Goal: Task Accomplishment & Management: Use online tool/utility

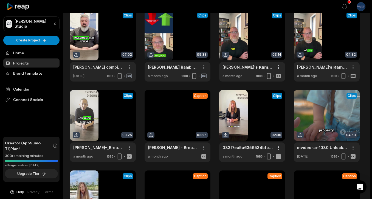
scroll to position [30, 0]
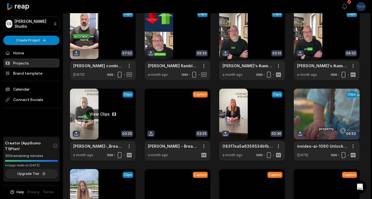
click at [120, 102] on link at bounding box center [103, 125] width 66 height 72
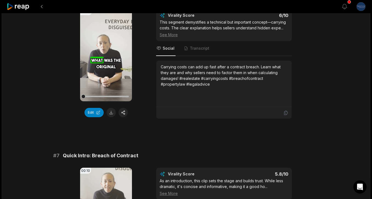
scroll to position [998, 0]
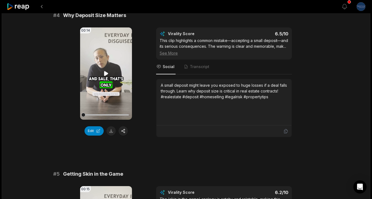
click at [89, 113] on div at bounding box center [106, 115] width 46 height 10
click at [107, 74] on icon at bounding box center [106, 73] width 4 height 5
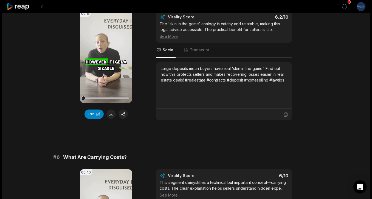
scroll to position [740, 0]
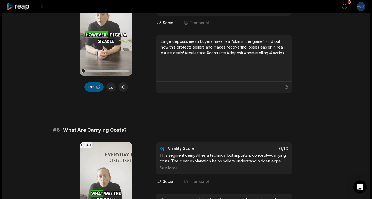
click at [97, 91] on button "Edit" at bounding box center [93, 86] width 19 height 9
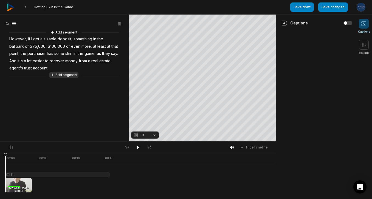
click at [64, 76] on button "Add segment" at bounding box center [63, 75] width 29 height 6
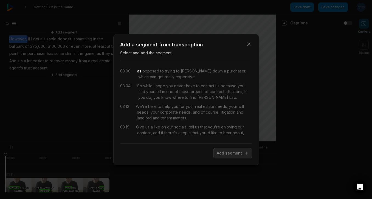
click at [138, 71] on span "as" at bounding box center [139, 71] width 4 height 6
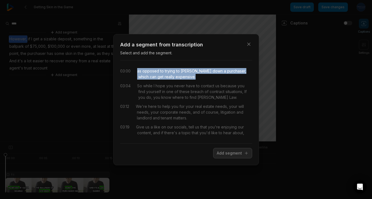
drag, startPoint x: 138, startPoint y: 71, endPoint x: 192, endPoint y: 78, distance: 54.5
click at [192, 78] on div "as opposed to trying to [PERSON_NAME] down a purchaser, which can get really ex…" at bounding box center [194, 74] width 115 height 12
click at [229, 155] on button "Add segment" at bounding box center [232, 153] width 39 height 10
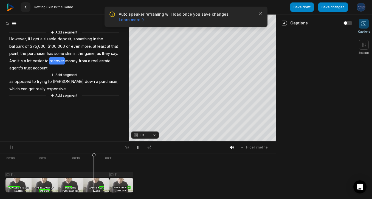
click at [28, 9] on button at bounding box center [26, 7] width 10 height 10
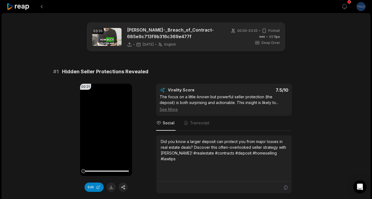
scroll to position [153, 0]
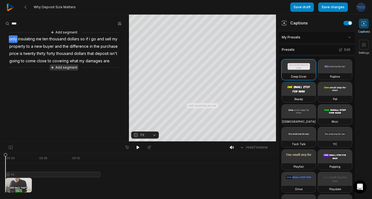
click at [61, 70] on button "Add segment" at bounding box center [63, 67] width 29 height 6
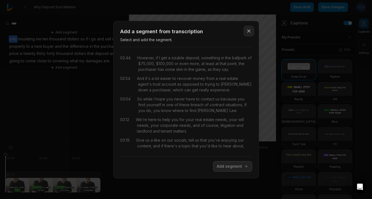
click at [253, 32] on button "Close" at bounding box center [248, 30] width 11 height 11
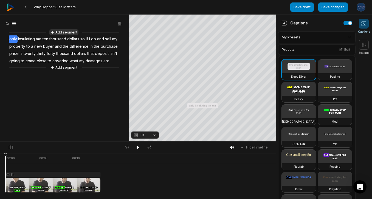
click at [70, 30] on button "Add segment" at bounding box center [63, 32] width 29 height 6
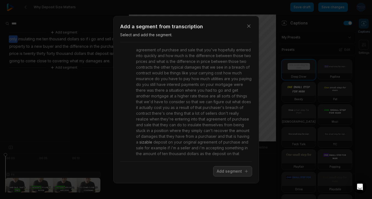
scroll to position [239, 0]
click at [169, 142] on span "if" at bounding box center [167, 145] width 3 height 6
click at [167, 142] on span "if" at bounding box center [167, 145] width 3 height 6
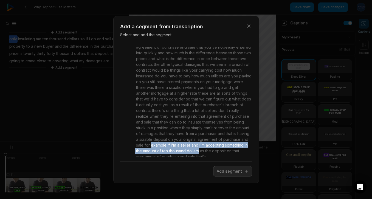
drag, startPoint x: 167, startPoint y: 139, endPoint x: 190, endPoint y: 147, distance: 24.9
click at [190, 147] on div "what was the original contract for and what is the new agreement of purchase an…" at bounding box center [193, 98] width 117 height 121
click at [157, 142] on span "example" at bounding box center [158, 145] width 17 height 6
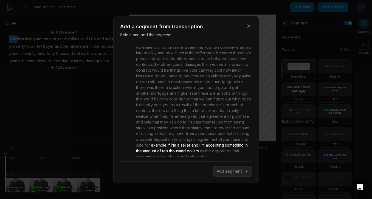
click at [168, 142] on span "if" at bounding box center [167, 145] width 3 height 6
click at [169, 142] on span "if" at bounding box center [167, 145] width 3 height 6
click at [144, 142] on span "for" at bounding box center [146, 145] width 6 height 6
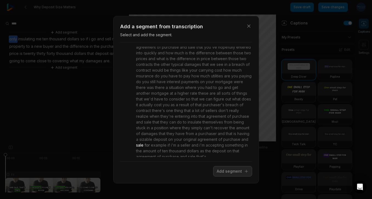
click at [144, 142] on span "for" at bounding box center [146, 145] width 6 height 6
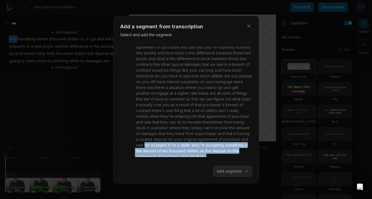
drag, startPoint x: 145, startPoint y: 139, endPoint x: 220, endPoint y: 157, distance: 77.3
click at [220, 157] on div "00:00 Hey everybody, Sarah Marshall here from Carson Law. 00:02 Decided that we…" at bounding box center [186, 102] width 132 height 120
click at [226, 173] on button "Add segment" at bounding box center [232, 171] width 39 height 10
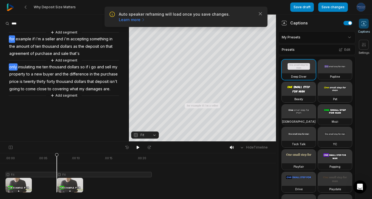
click at [10, 38] on span "for" at bounding box center [12, 38] width 6 height 7
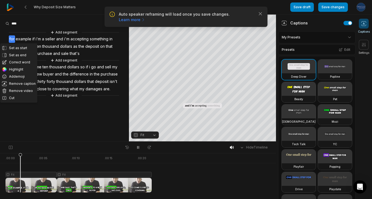
click at [103, 56] on div "Set as start Set as end Correct word Highlight Add emoji Remove caption Remove …" at bounding box center [64, 63] width 129 height 69
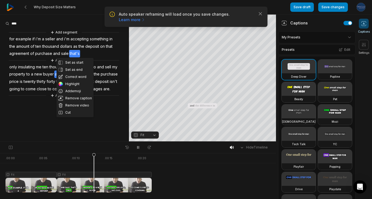
click at [41, 66] on span "me" at bounding box center [38, 66] width 7 height 7
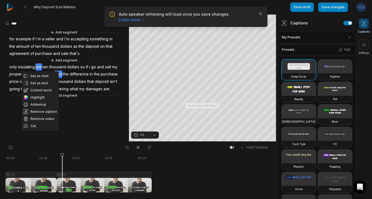
click at [41, 66] on span "me" at bounding box center [38, 66] width 7 height 7
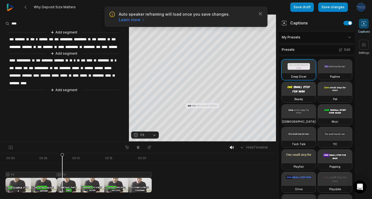
click at [35, 64] on span "**" at bounding box center [33, 60] width 4 height 7
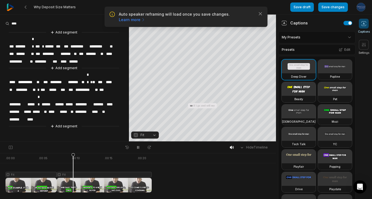
click at [42, 78] on span "**" at bounding box center [39, 81] width 7 height 7
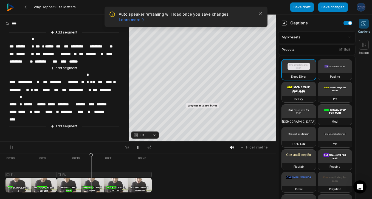
click at [72, 108] on span "********" at bounding box center [68, 111] width 17 height 7
click at [92, 94] on div "**********" at bounding box center [64, 79] width 129 height 100
click at [40, 78] on span "**" at bounding box center [39, 81] width 7 height 7
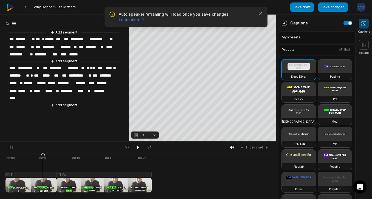
drag, startPoint x: 5, startPoint y: 153, endPoint x: 43, endPoint y: 154, distance: 37.8
click at [43, 154] on icon at bounding box center [42, 174] width 3 height 42
click at [38, 72] on span "***" at bounding box center [37, 75] width 9 height 7
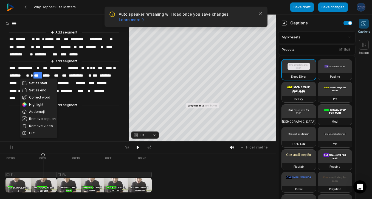
click at [38, 72] on span "***" at bounding box center [37, 75] width 9 height 7
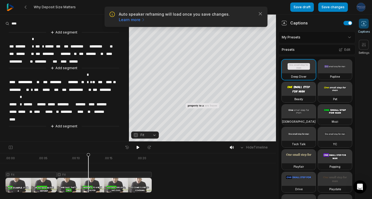
click at [38, 78] on span "**" at bounding box center [39, 81] width 7 height 7
click at [36, 78] on span "**" at bounding box center [39, 81] width 7 height 7
click at [38, 78] on span at bounding box center [37, 81] width 2 height 7
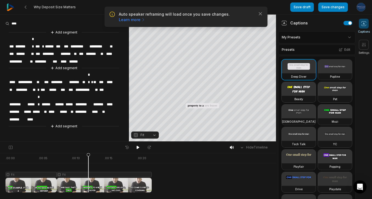
click at [37, 78] on span "**" at bounding box center [40, 81] width 8 height 7
click at [38, 78] on span "**" at bounding box center [40, 81] width 8 height 7
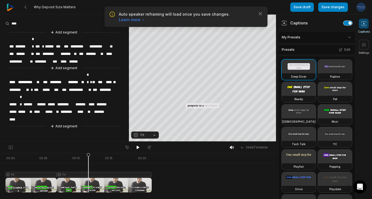
click at [348, 23] on button "button" at bounding box center [347, 23] width 9 height 4
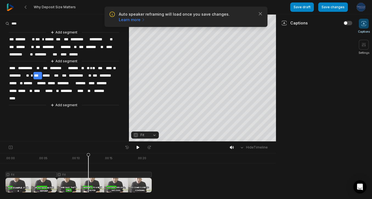
click at [11, 67] on span "****" at bounding box center [13, 67] width 9 height 7
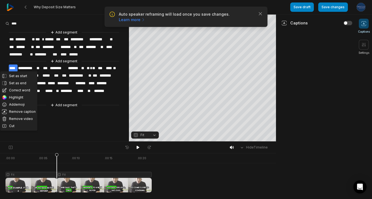
click at [11, 67] on span "****" at bounding box center [13, 67] width 9 height 7
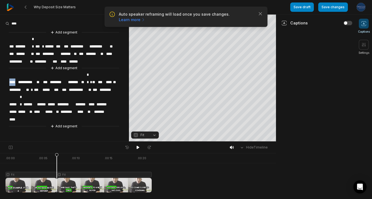
click at [11, 78] on span "****" at bounding box center [13, 81] width 9 height 7
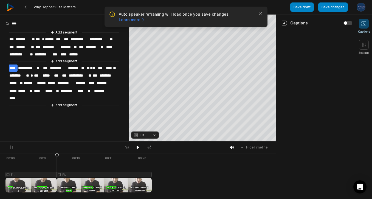
click at [57, 152] on div "Hide Timeline . 00:00 . 00:05 . 00:10 . 00:15 . 00:20 Fit Fit" at bounding box center [138, 170] width 276 height 58
drag, startPoint x: 73, startPoint y: 157, endPoint x: 42, endPoint y: 160, distance: 31.1
click at [42, 160] on icon at bounding box center [42, 174] width 3 height 42
click at [41, 66] on span "**" at bounding box center [39, 67] width 7 height 7
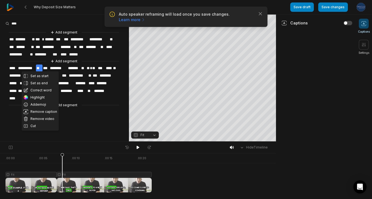
click at [41, 66] on span "**" at bounding box center [39, 67] width 7 height 7
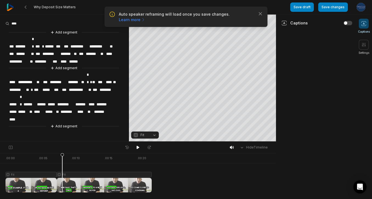
click at [41, 78] on span "**" at bounding box center [39, 81] width 7 height 7
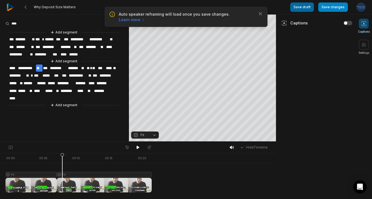
click at [306, 6] on button "Save draft" at bounding box center [302, 6] width 24 height 9
click at [333, 7] on button "Save changes" at bounding box center [333, 6] width 30 height 9
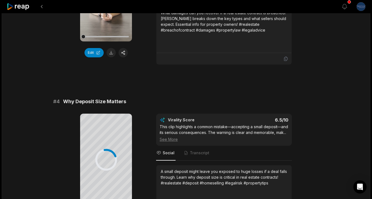
scroll to position [496, 0]
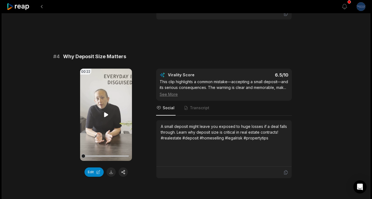
click at [109, 115] on icon at bounding box center [106, 114] width 7 height 7
click at [86, 157] on div at bounding box center [85, 156] width 4 height 4
click at [83, 157] on div at bounding box center [106, 156] width 46 height 10
click at [106, 114] on icon at bounding box center [106, 114] width 4 height 5
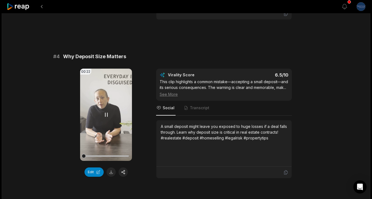
click at [106, 114] on icon at bounding box center [106, 114] width 7 height 7
click at [110, 170] on button at bounding box center [110, 171] width 9 height 9
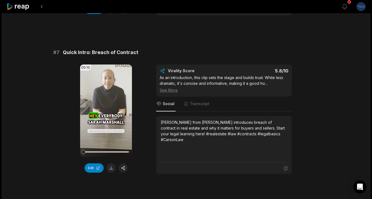
scroll to position [1157, 0]
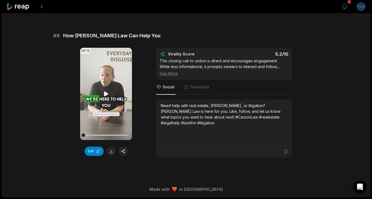
click at [106, 86] on video "Your browser does not support mp4 format." at bounding box center [106, 94] width 52 height 92
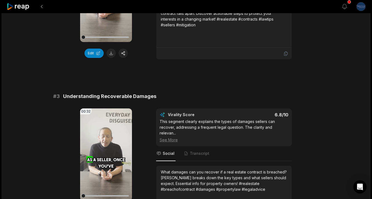
scroll to position [0, 0]
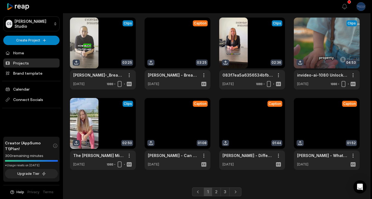
scroll to position [121, 0]
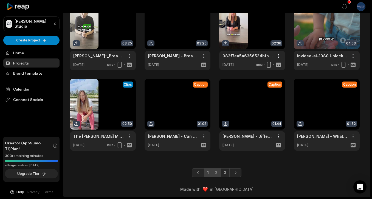
click at [216, 172] on link "2" at bounding box center [216, 172] width 9 height 9
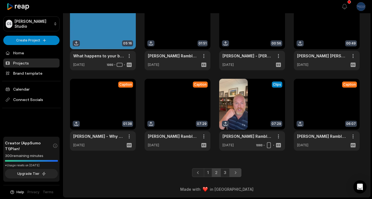
click at [229, 173] on link "Next page" at bounding box center [235, 172] width 12 height 9
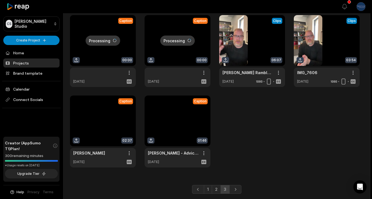
scroll to position [40, 0]
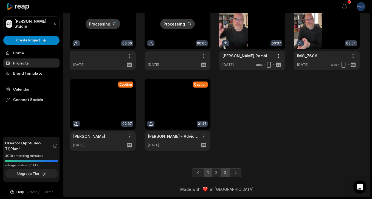
click at [210, 172] on link "1" at bounding box center [208, 172] width 8 height 9
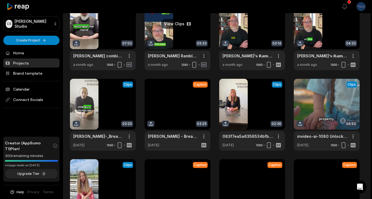
click at [205, 57] on html "CS Carson's Studio Create Project Home Projects Brand template Calendar Connect…" at bounding box center [186, 59] width 372 height 199
click at [139, 78] on html "CS Carson's Studio Create Project Home Projects Brand template Calendar Connect…" at bounding box center [186, 59] width 372 height 199
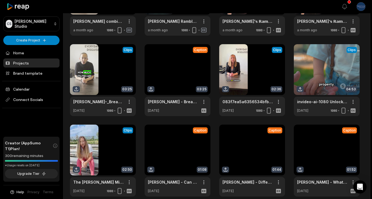
scroll to position [107, 0]
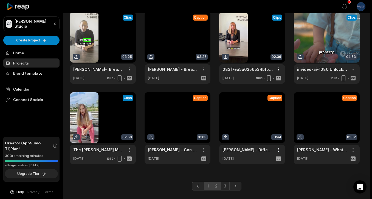
click at [216, 184] on link "2" at bounding box center [216, 185] width 9 height 9
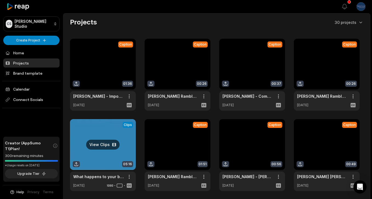
scroll to position [121, 0]
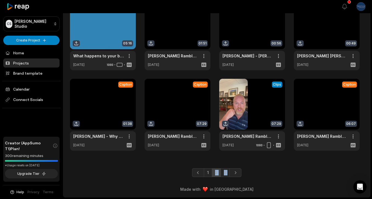
click at [209, 177] on div "Projects 30 projects Caption 01:36 Matt Clip - Importance of having a Will Open…" at bounding box center [216, 45] width 307 height 305
click at [206, 175] on link "1" at bounding box center [208, 172] width 8 height 9
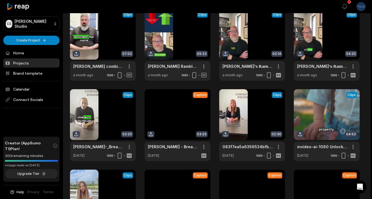
scroll to position [30, 0]
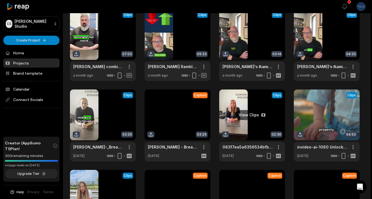
click at [257, 122] on link at bounding box center [252, 125] width 66 height 72
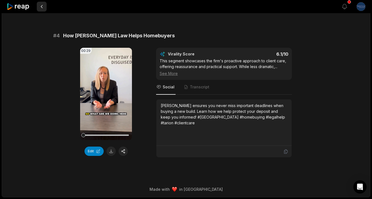
scroll to position [353, 0]
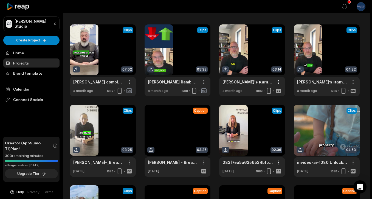
scroll to position [13, 0]
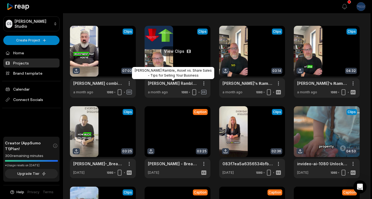
click at [175, 62] on link at bounding box center [177, 62] width 66 height 72
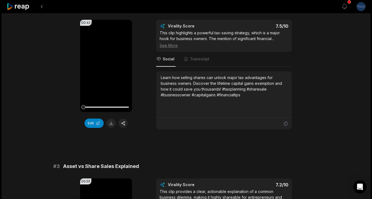
scroll to position [262, 0]
